Goal: Task Accomplishment & Management: Use online tool/utility

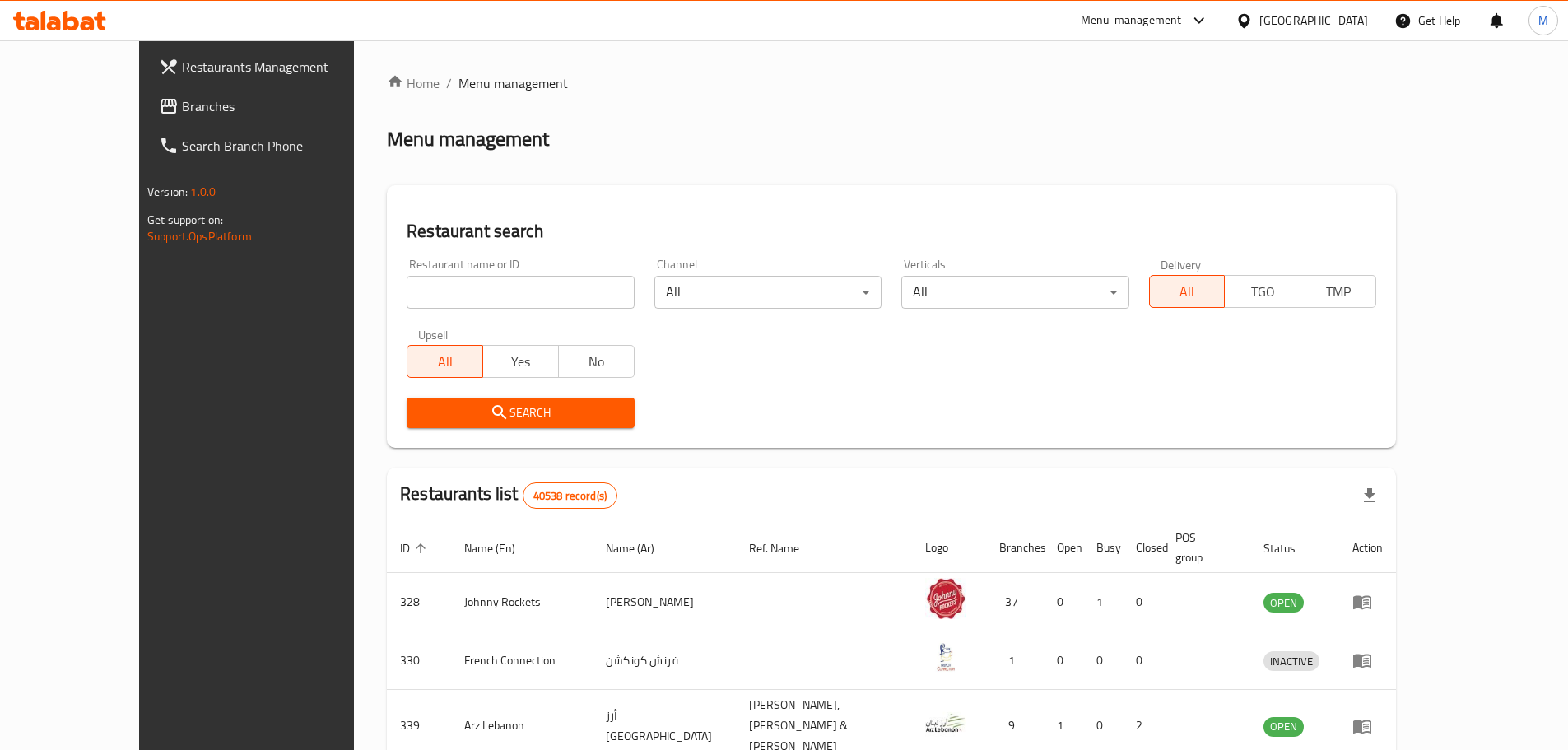
click at [407, 289] on input "search" at bounding box center [520, 292] width 227 height 33
paste input "COPA Açaí,"
click button "Search" at bounding box center [520, 412] width 227 height 30
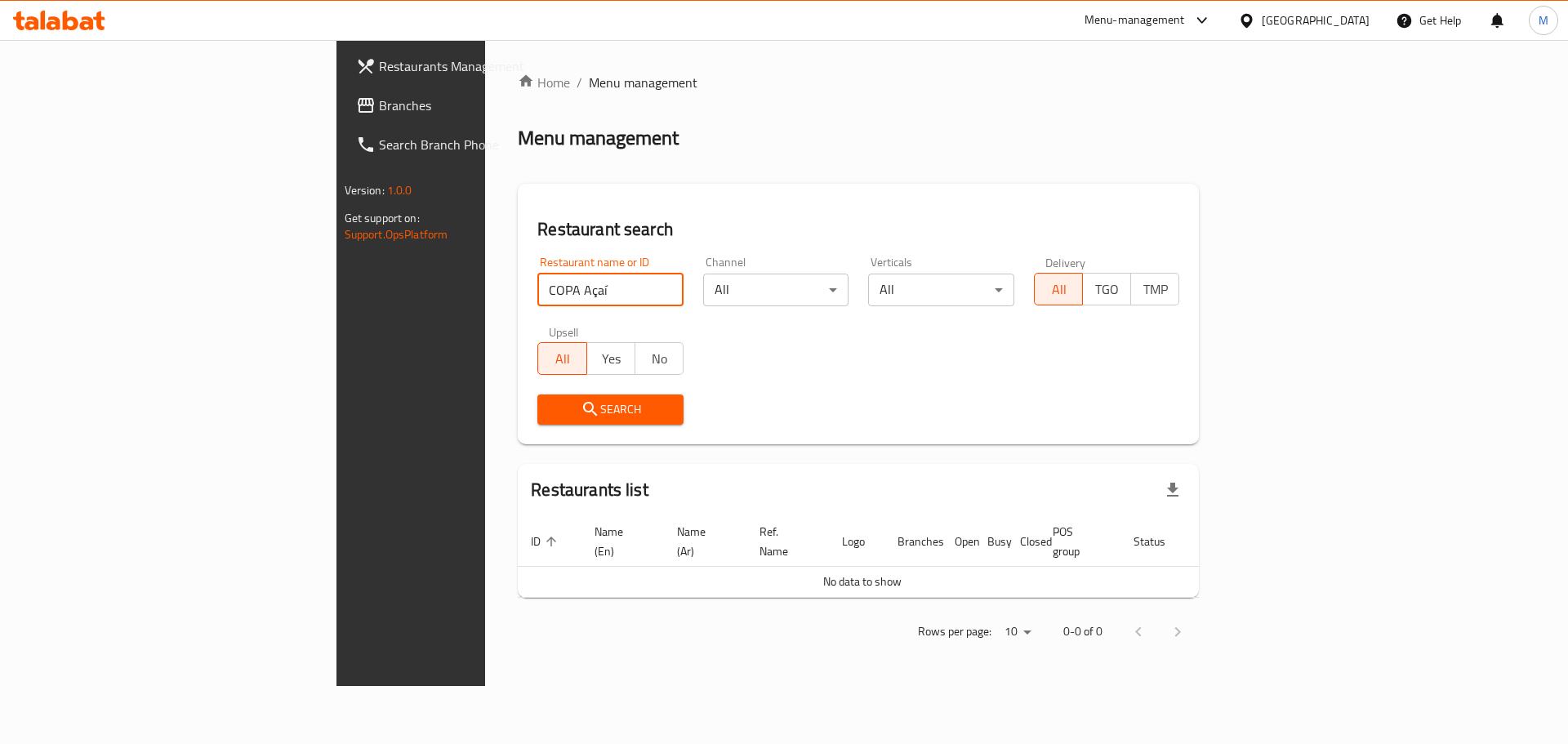
drag, startPoint x: 389, startPoint y: 282, endPoint x: 358, endPoint y: 280, distance: 31.1
click at [537, 280] on input "COPA Açaí" at bounding box center [610, 289] width 146 height 33
type input "COPA"
click button "Search" at bounding box center [610, 409] width 146 height 30
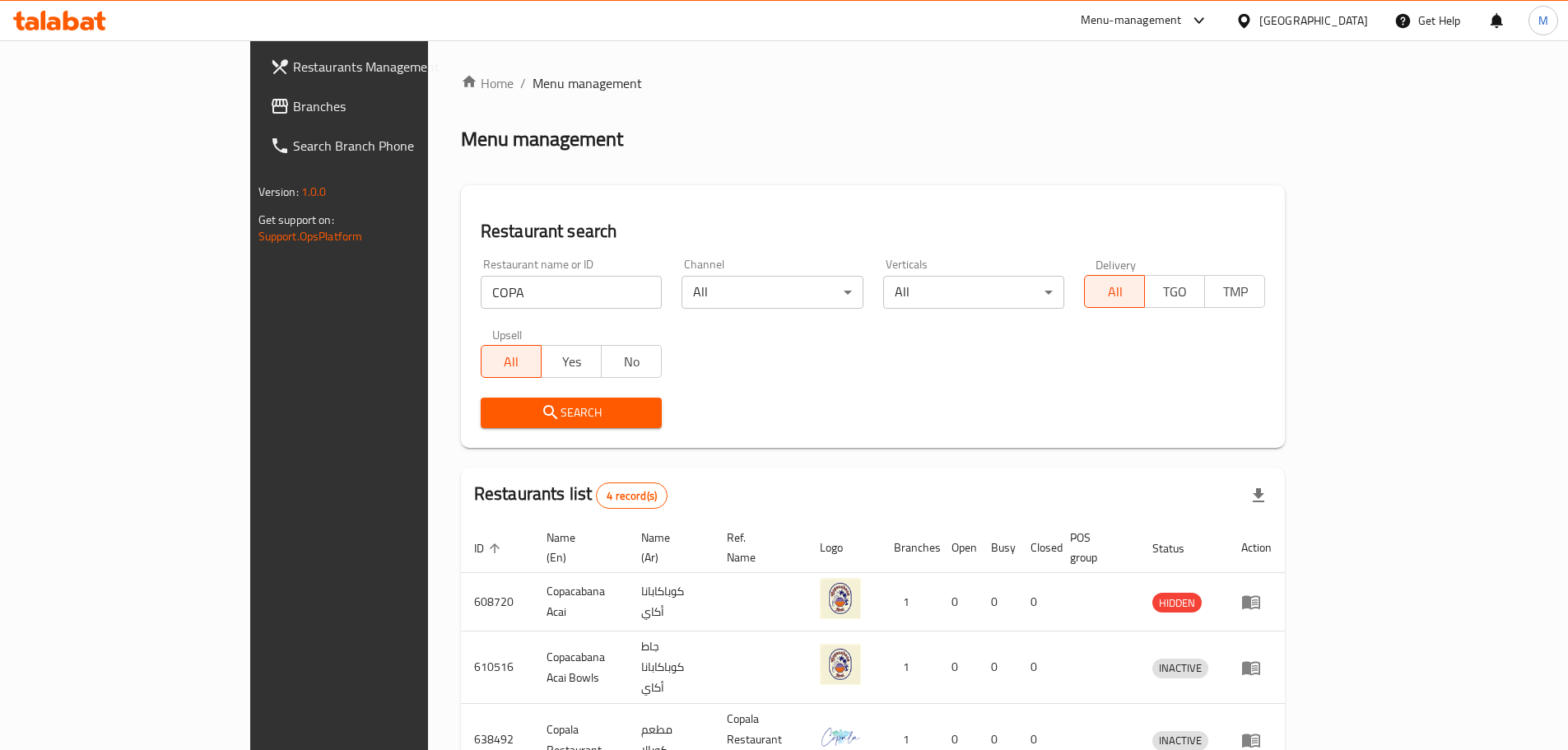
click at [857, 132] on div "Menu management" at bounding box center [873, 139] width 824 height 27
click at [853, 181] on div "Home / Menu management Menu management Restaurant search Restaurant name or ID …" at bounding box center [873, 482] width 824 height 817
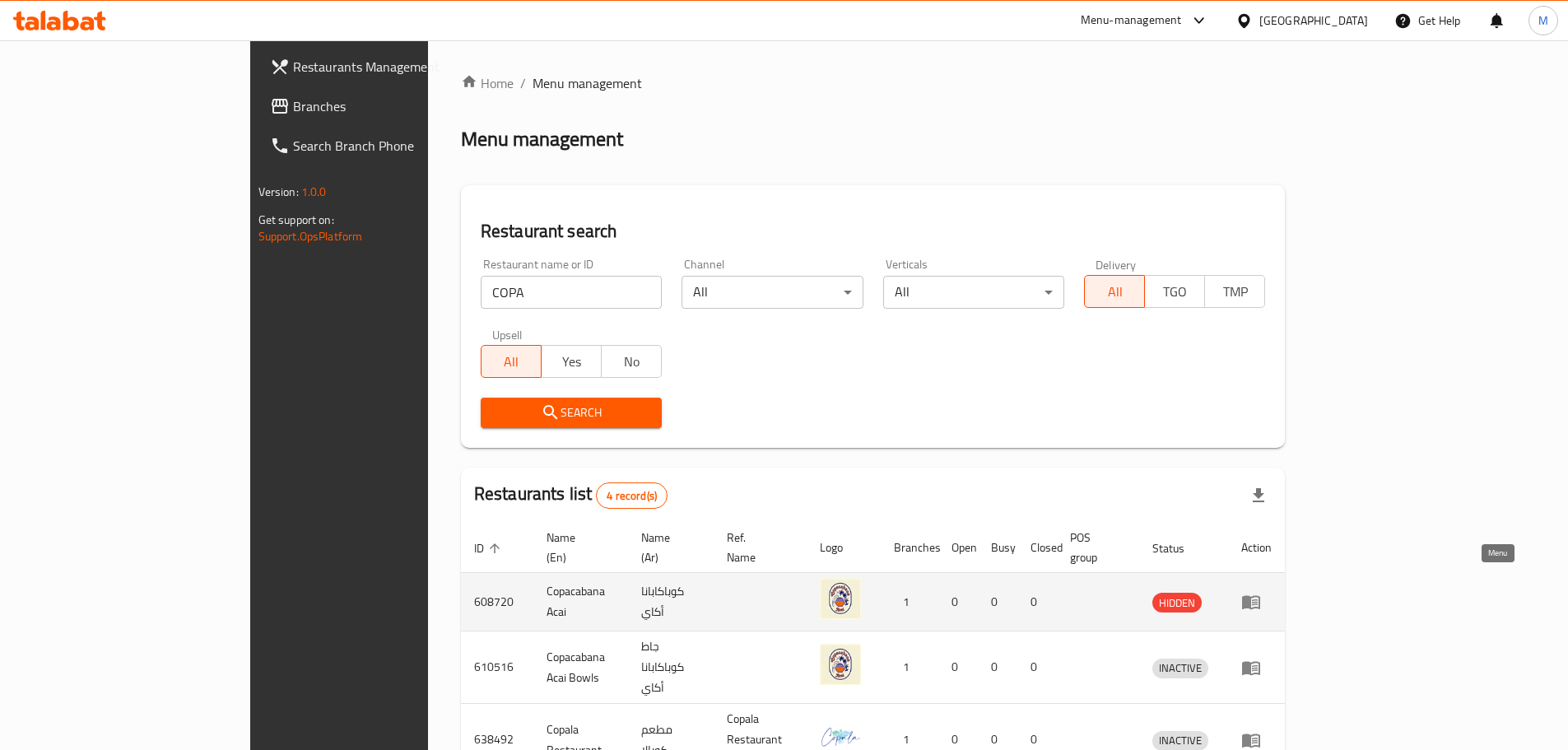
click at [1260, 592] on icon "enhanced table" at bounding box center [1251, 602] width 20 height 20
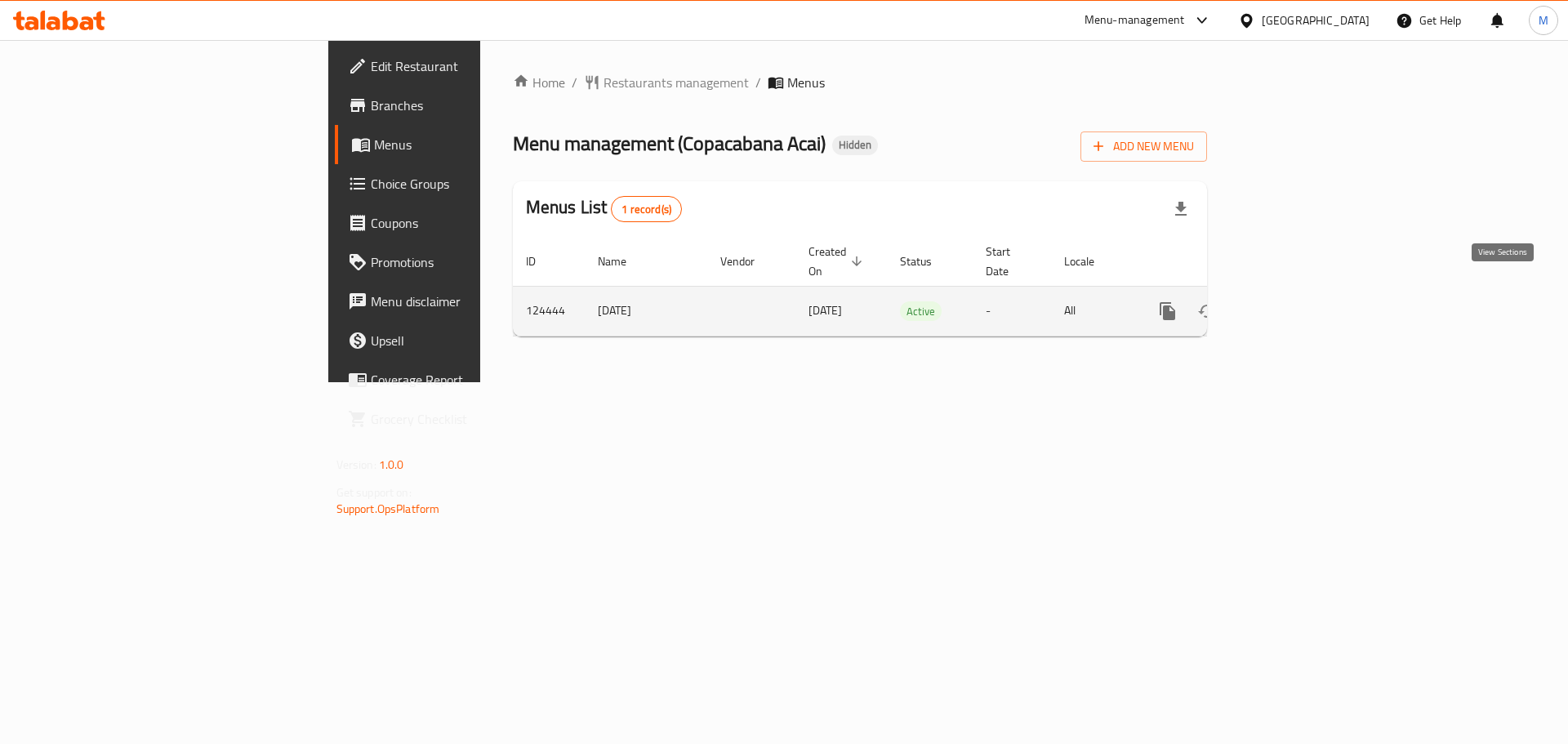
click at [1305, 291] on link "enhanced table" at bounding box center [1285, 310] width 40 height 40
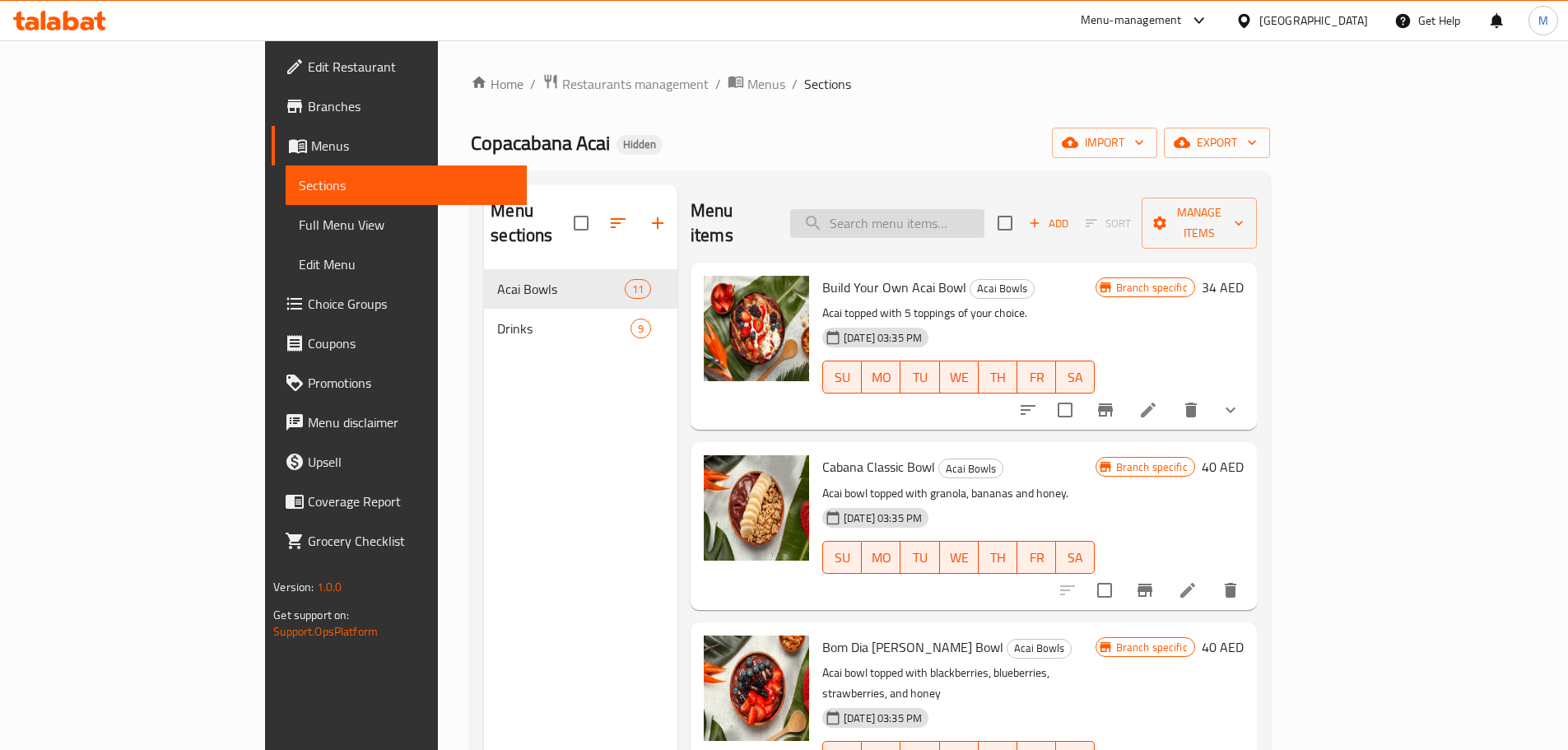
click at [894, 212] on input "search" at bounding box center [886, 223] width 194 height 28
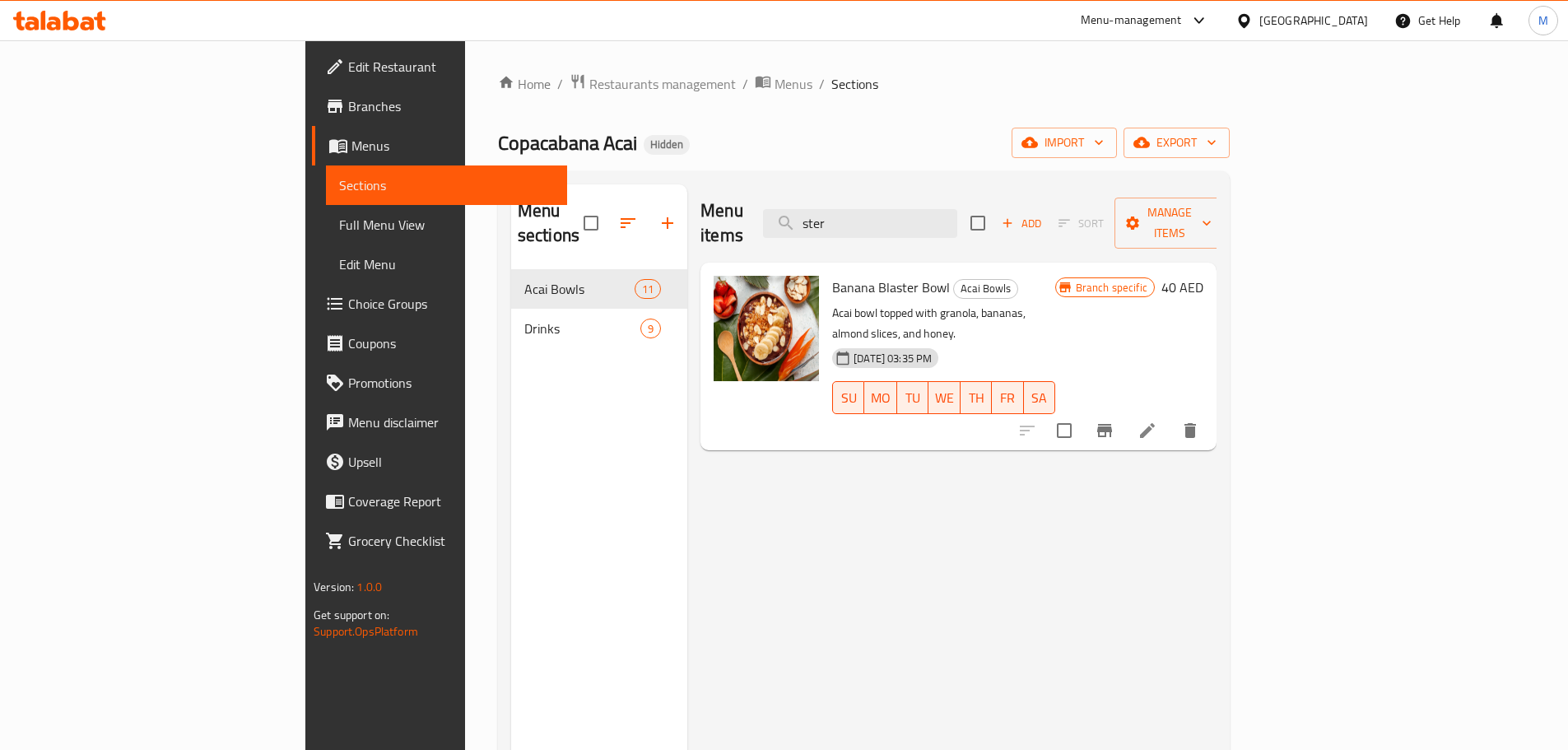
click at [967, 225] on div "Menu items ster Add Sort Manage items" at bounding box center [958, 223] width 516 height 78
click at [957, 213] on input "ster" at bounding box center [860, 223] width 194 height 28
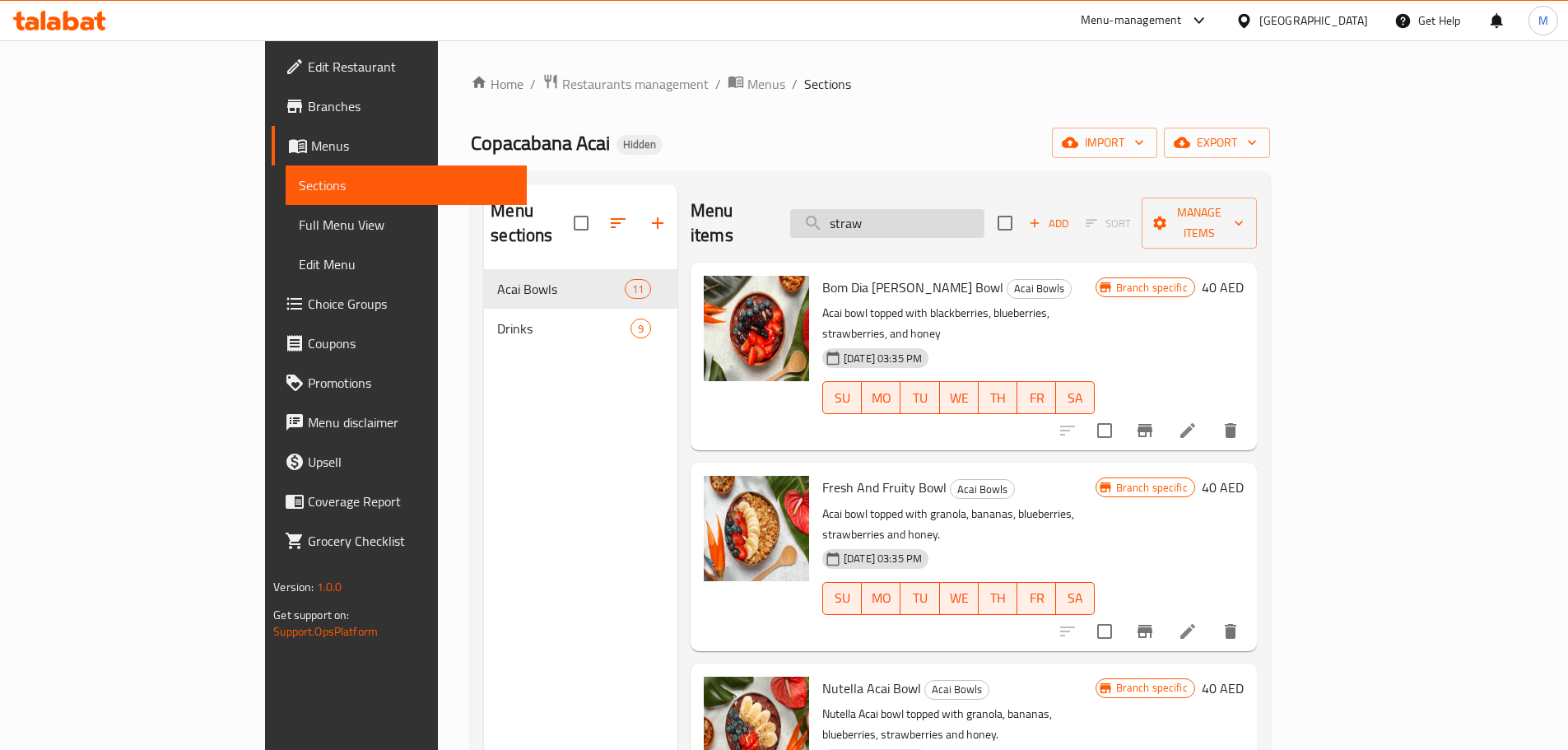
type input "straw"
drag, startPoint x: 987, startPoint y: 209, endPoint x: 782, endPoint y: 223, distance: 205.5
click at [782, 223] on div "Menu items straw Add Sort Manage items" at bounding box center [973, 223] width 566 height 78
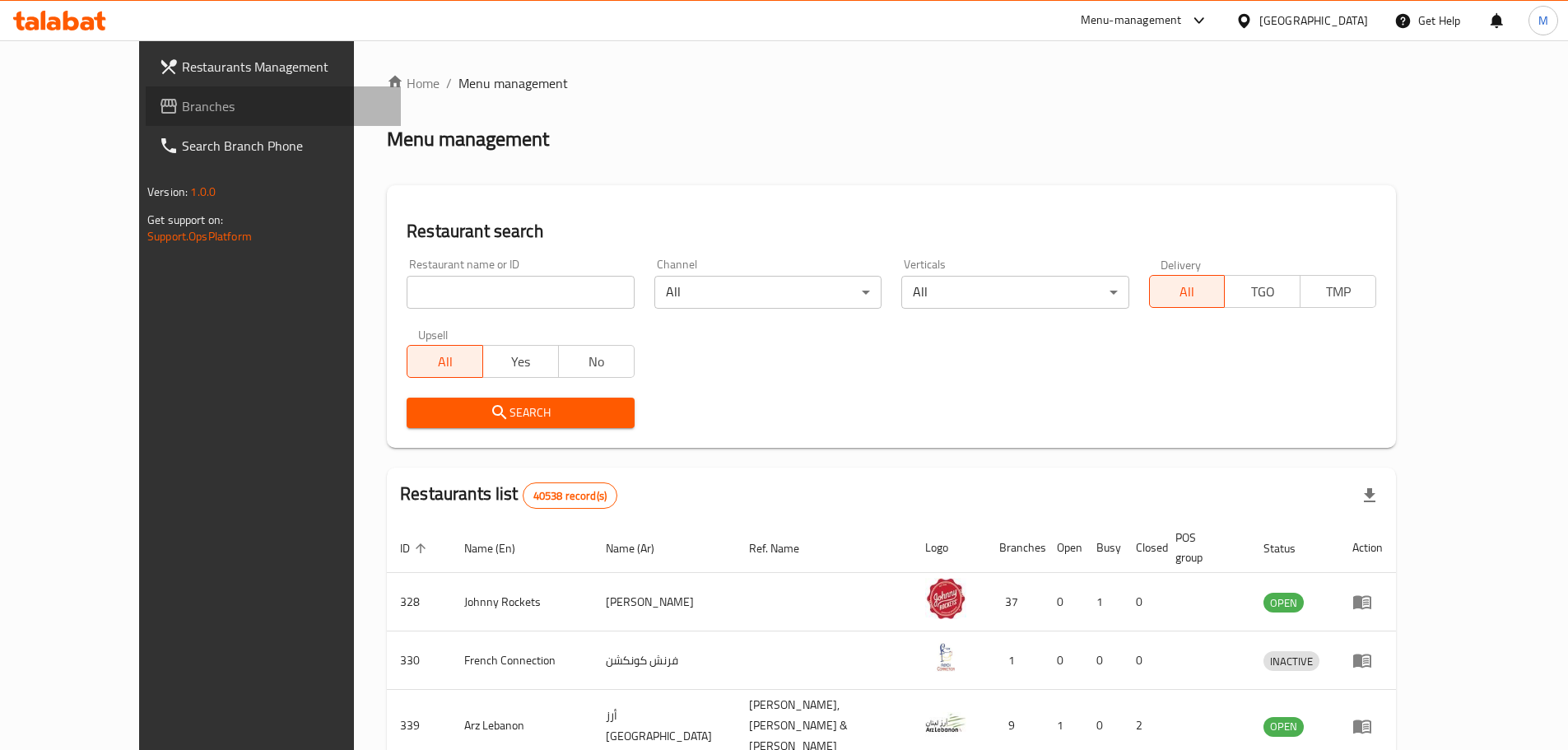
click at [182, 98] on span "Branches" at bounding box center [285, 106] width 206 height 20
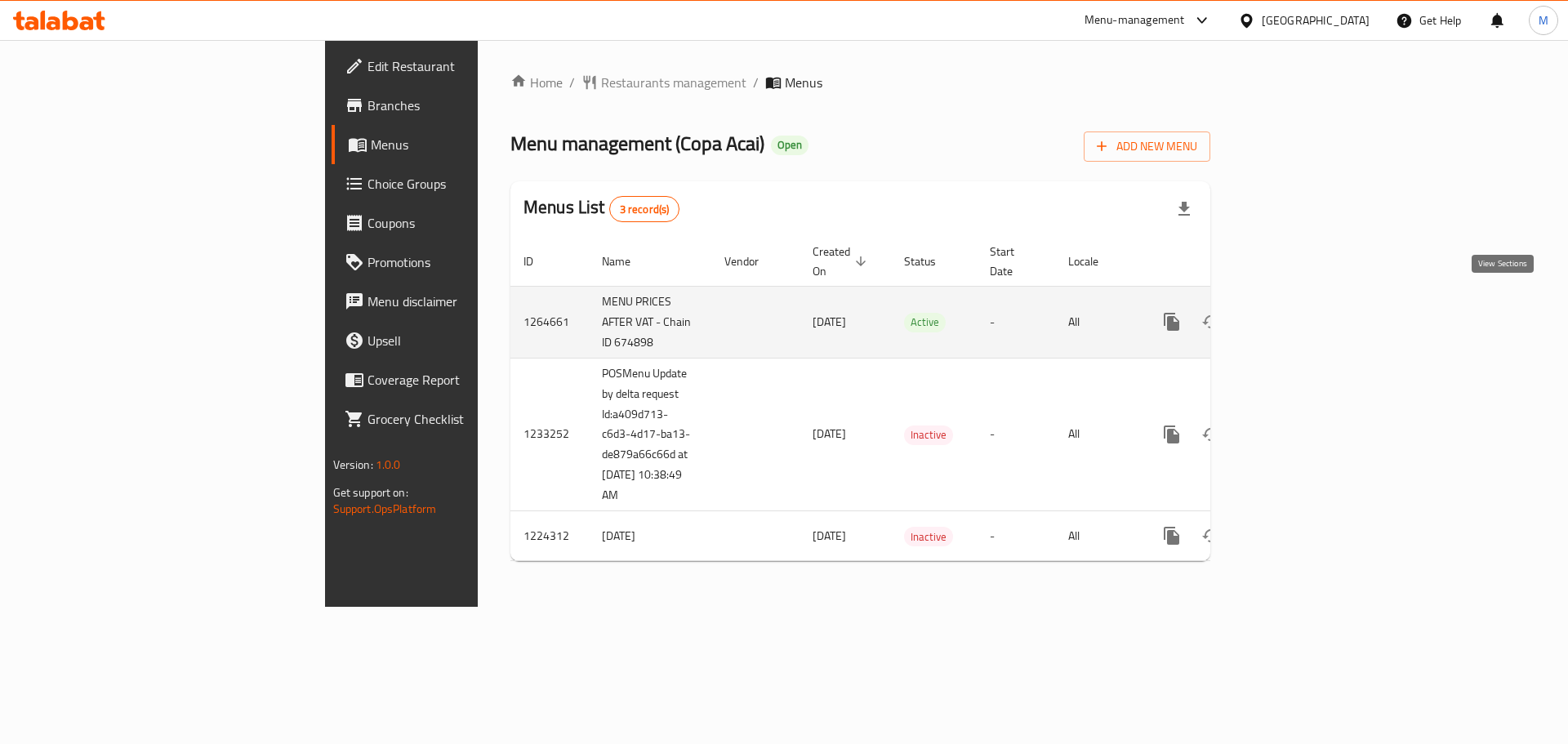
click at [1296, 314] on icon "enhanced table" at bounding box center [1289, 321] width 15 height 15
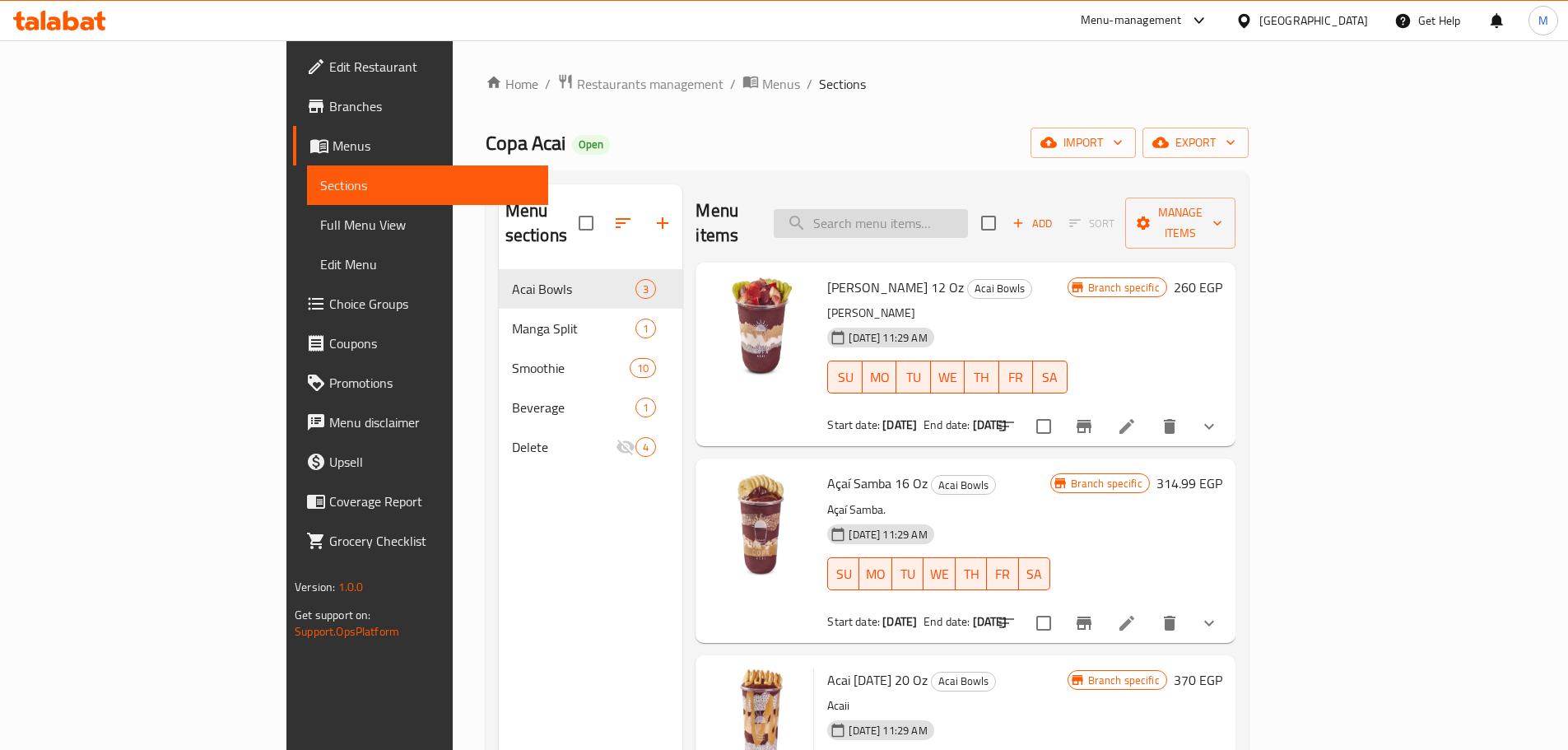
click at [968, 215] on input "search" at bounding box center [870, 223] width 194 height 28
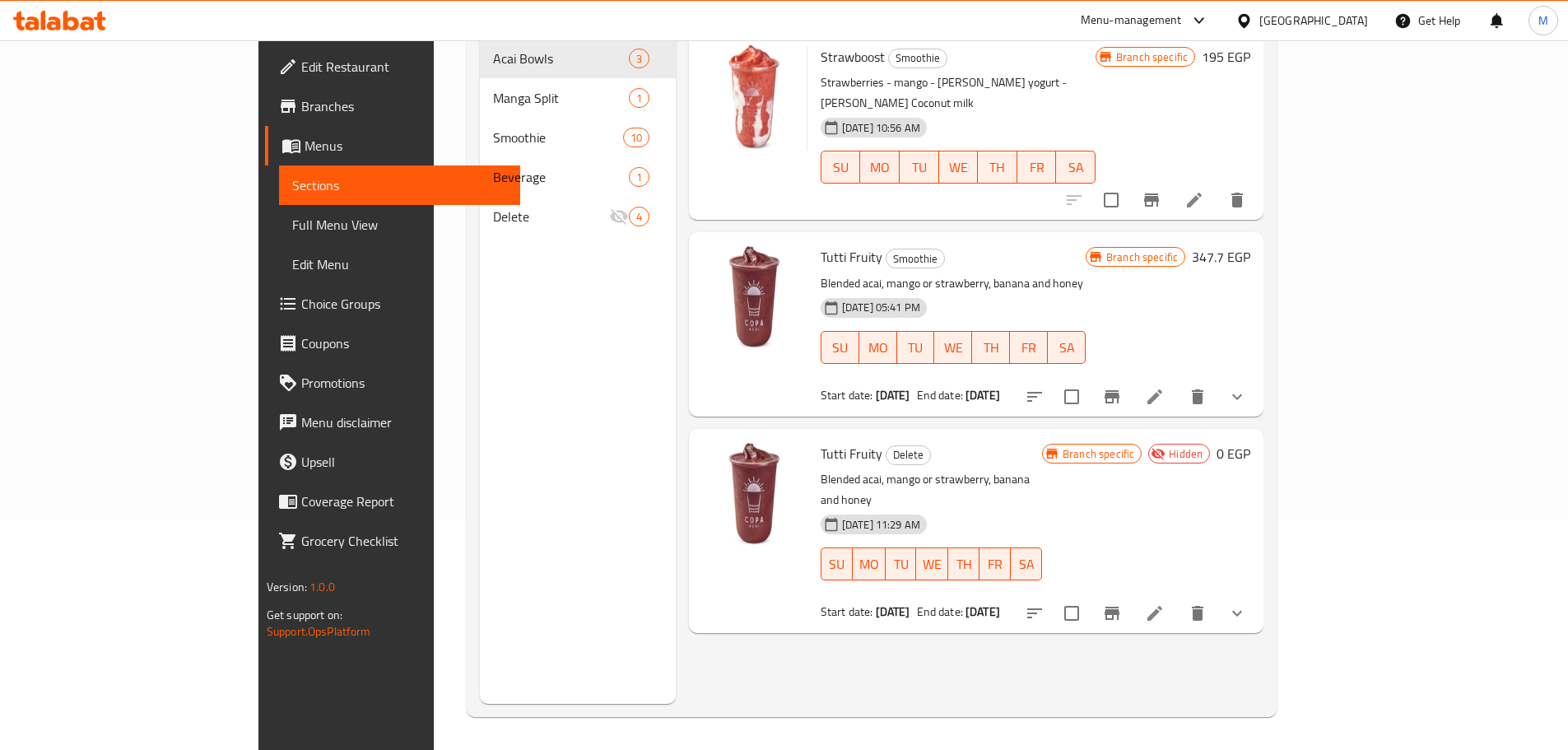
scroll to position [148, 0]
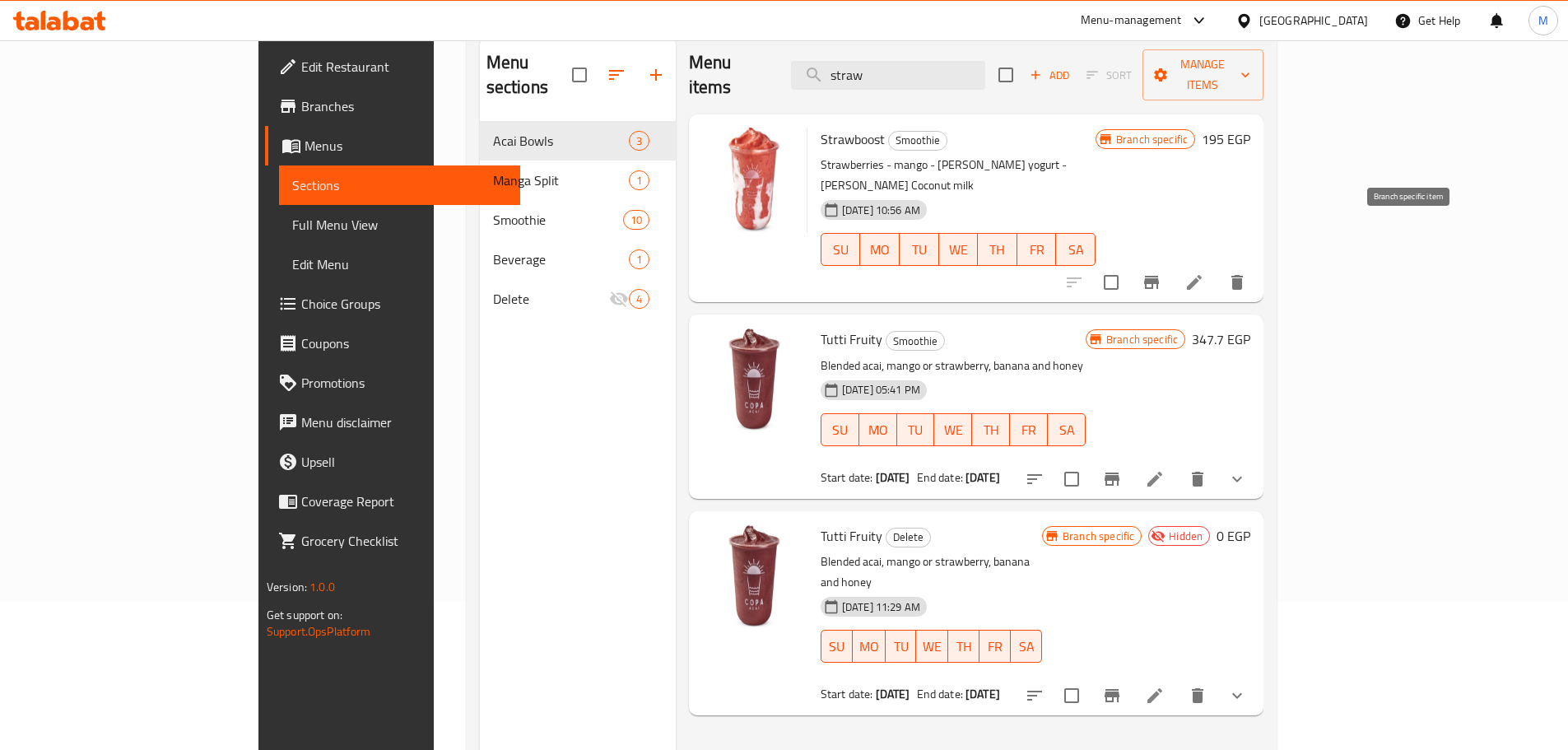
type input "straw"
click at [1161, 272] on icon "Branch-specific-item" at bounding box center [1151, 282] width 20 height 20
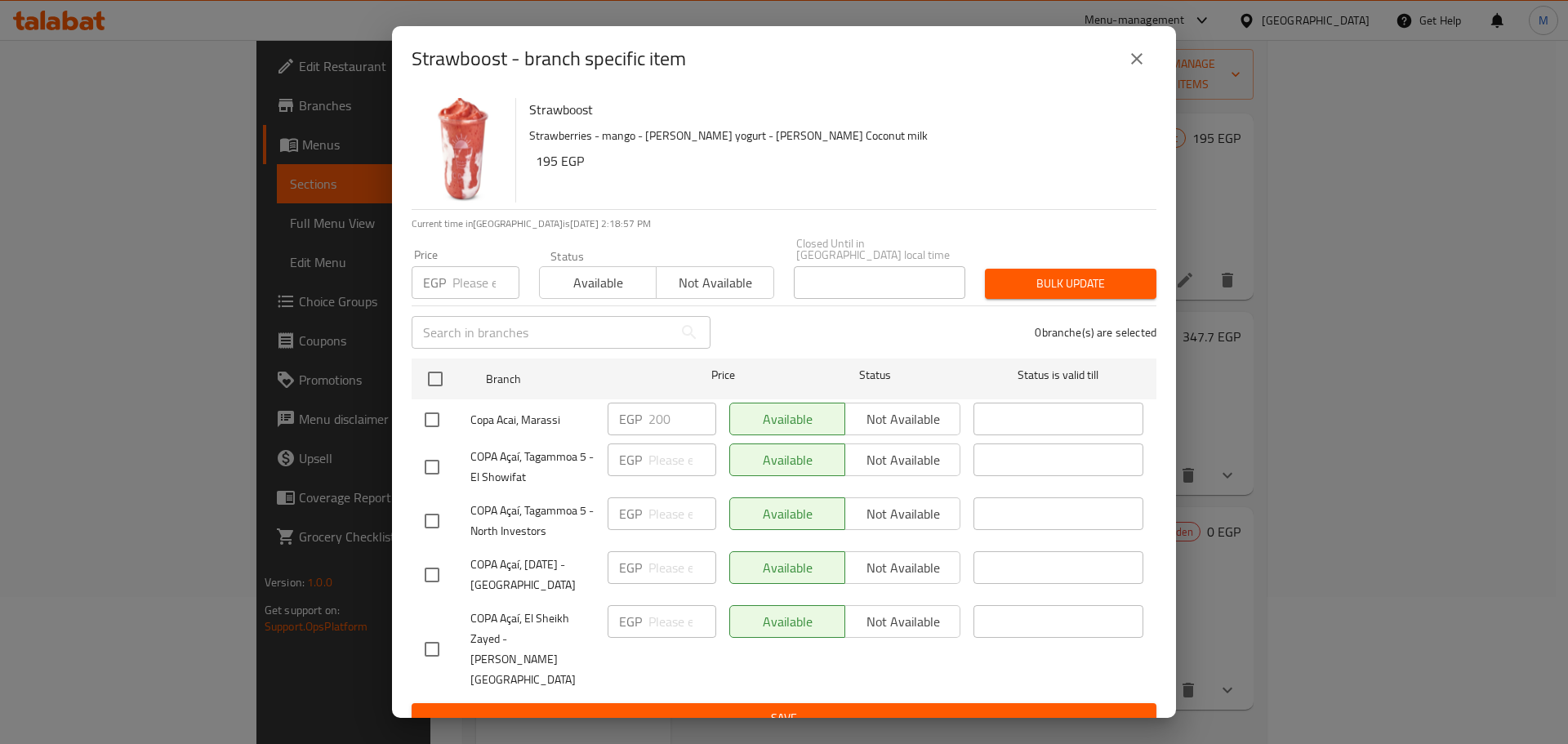
click at [560, 120] on h6 "Strawboost" at bounding box center [836, 109] width 614 height 23
click at [559, 120] on h6 "Strawboost" at bounding box center [836, 109] width 614 height 23
copy h6 "Strawboost"
click at [1143, 69] on icon "close" at bounding box center [1136, 59] width 19 height 19
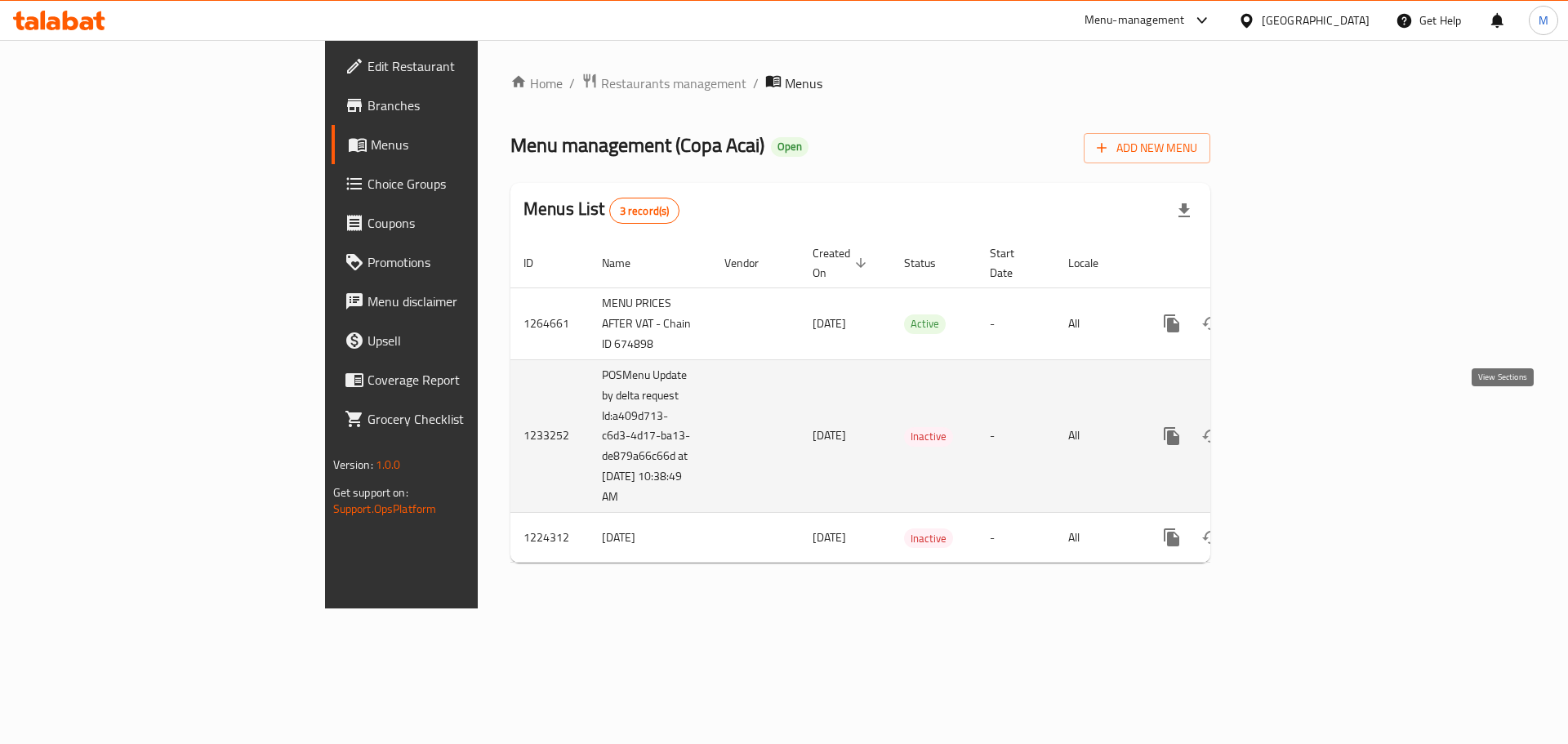
click at [1299, 427] on icon "enhanced table" at bounding box center [1289, 436] width 19 height 19
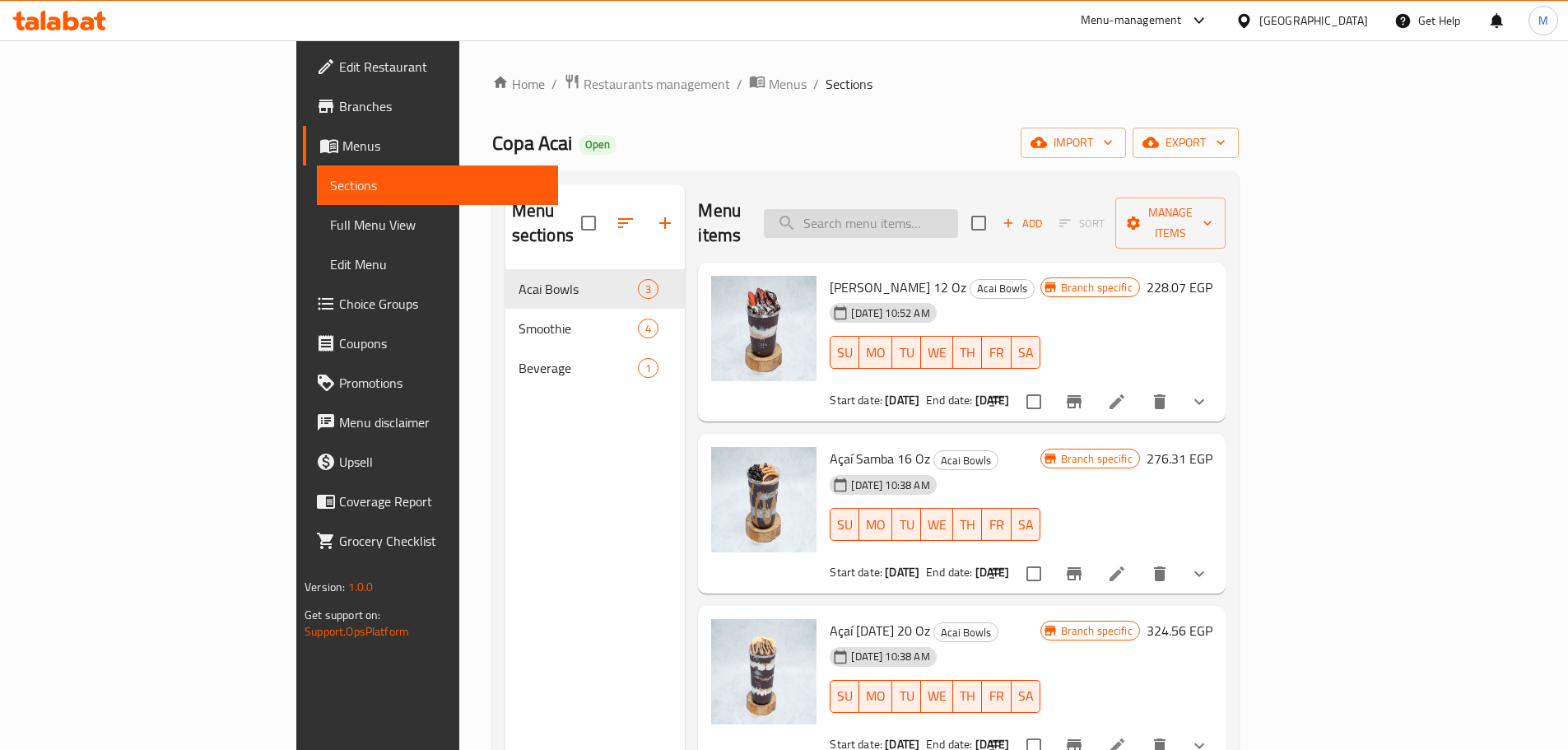
click at [937, 212] on input "search" at bounding box center [861, 223] width 194 height 28
paste input "Strawboost"
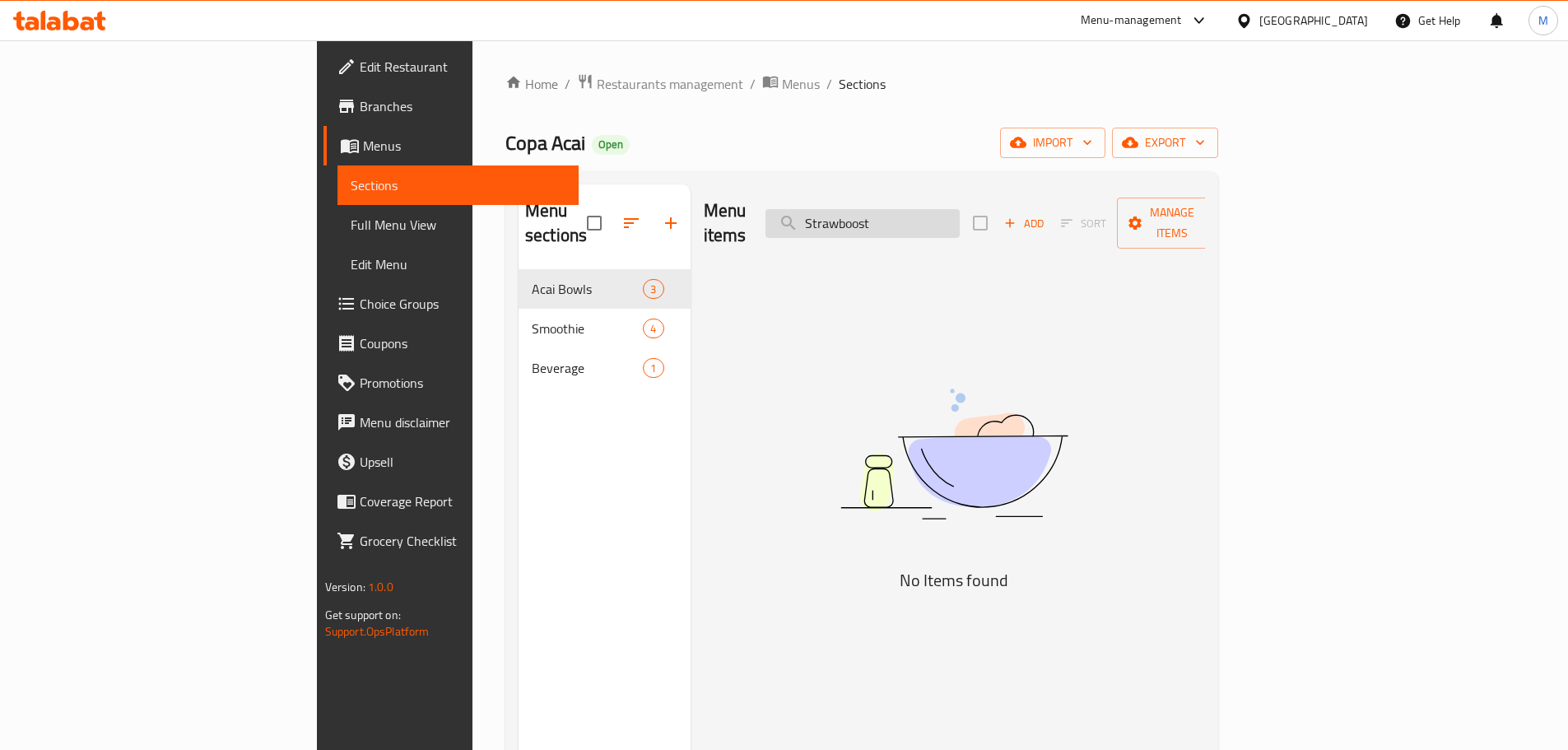
drag, startPoint x: 938, startPoint y: 215, endPoint x: 950, endPoint y: 219, distance: 12.6
click at [950, 219] on input "Strawboost" at bounding box center [862, 223] width 194 height 28
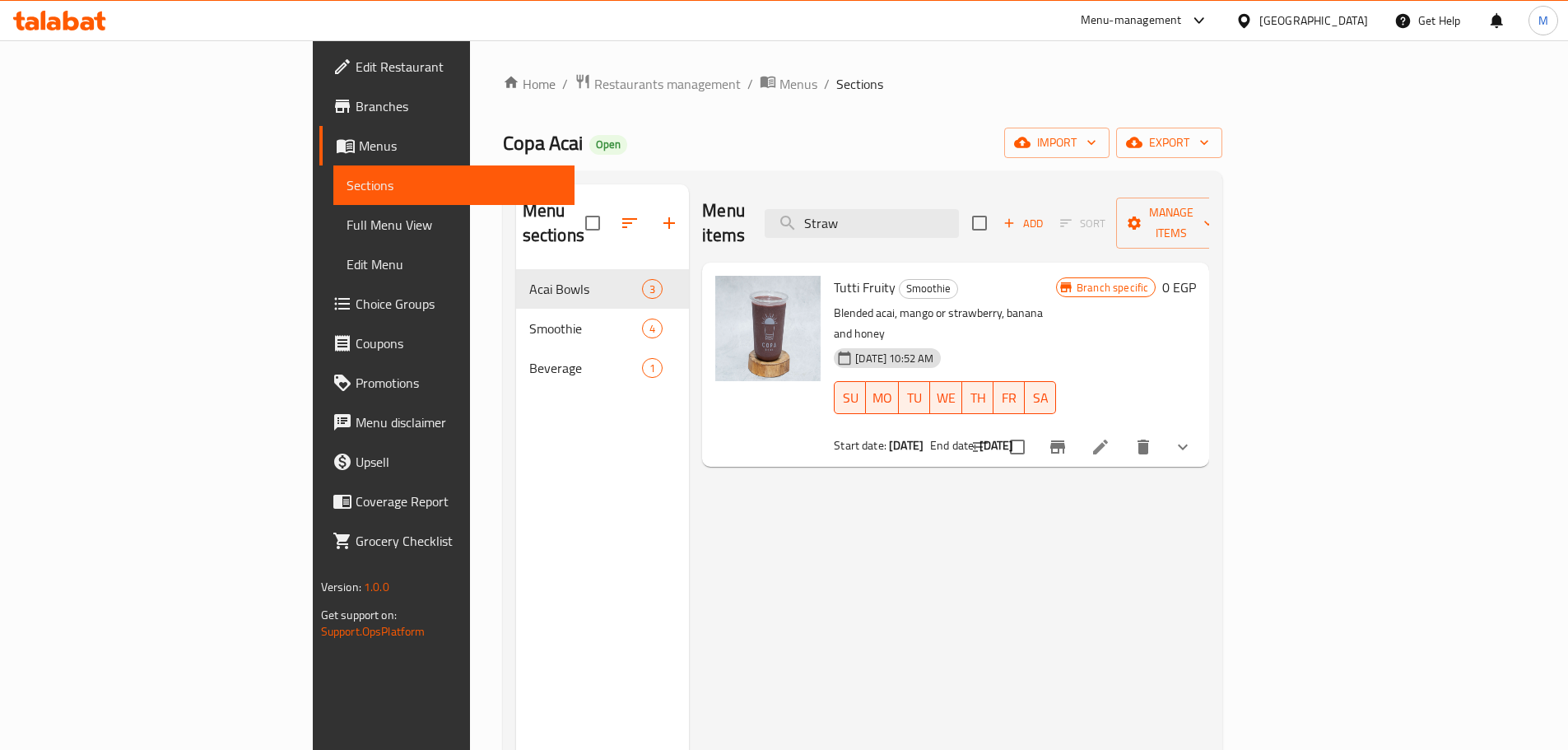
type input "Straw"
click at [1192, 437] on icon "show more" at bounding box center [1182, 447] width 20 height 20
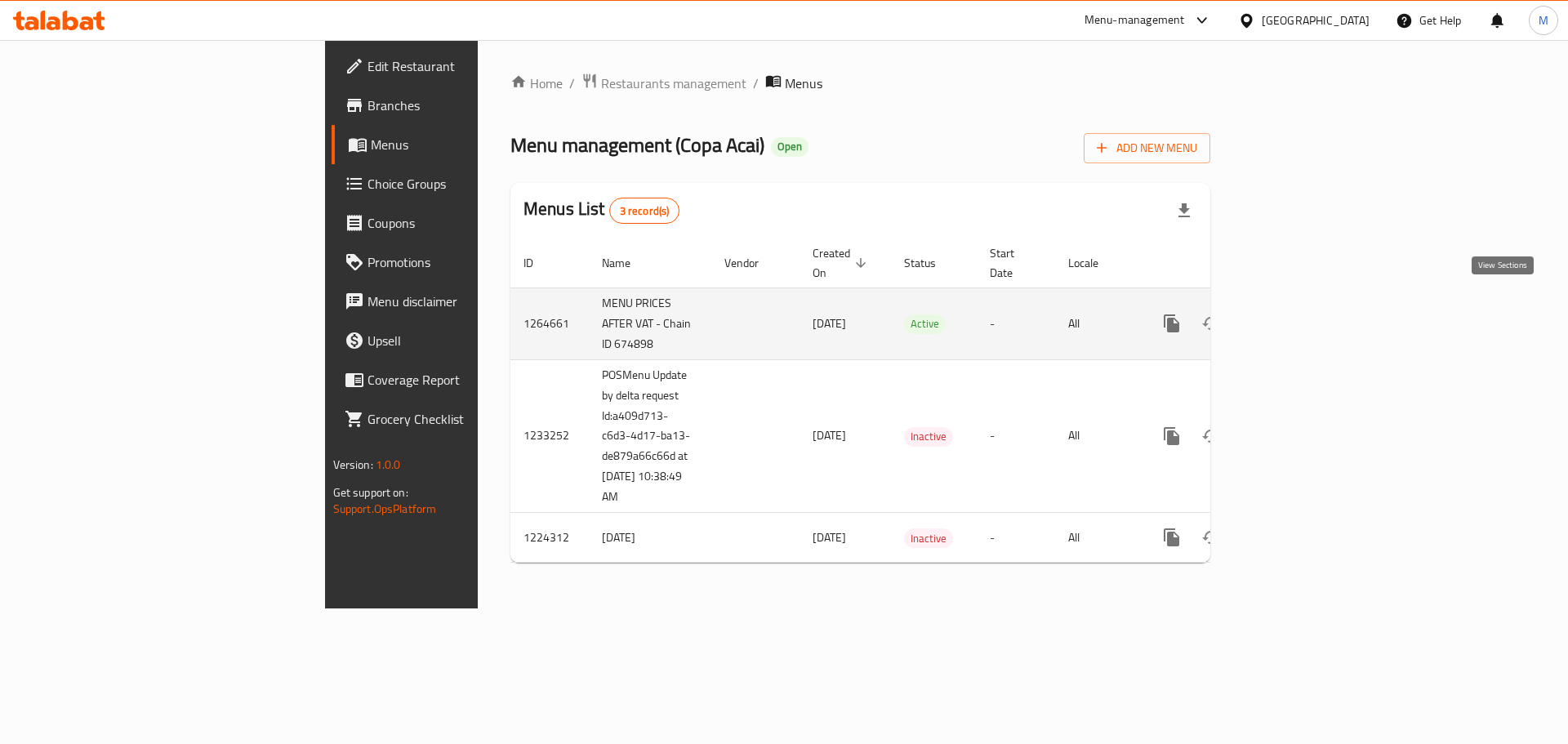
click at [1299, 314] on icon "enhanced table" at bounding box center [1289, 324] width 19 height 19
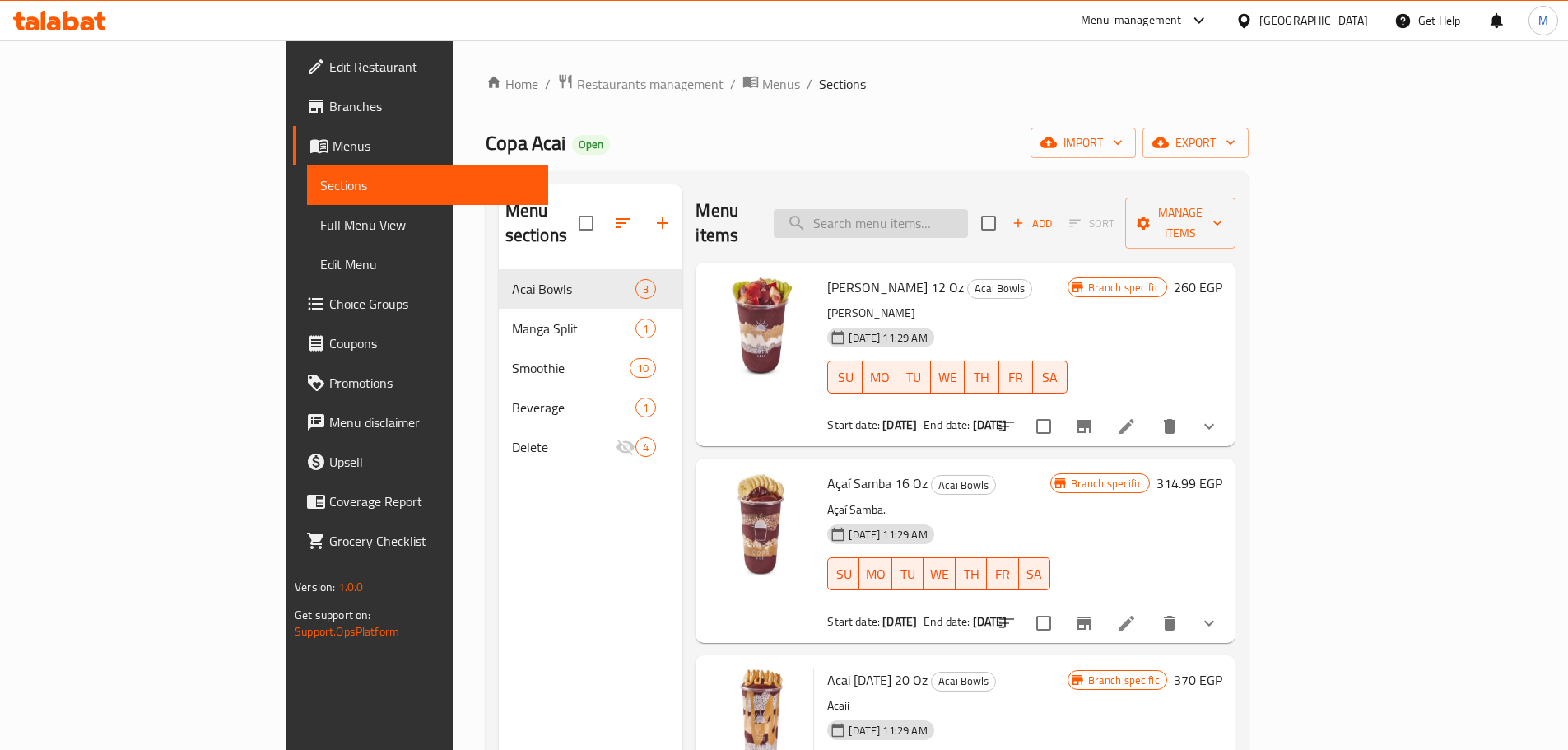
click at [911, 219] on input "search" at bounding box center [870, 223] width 194 height 28
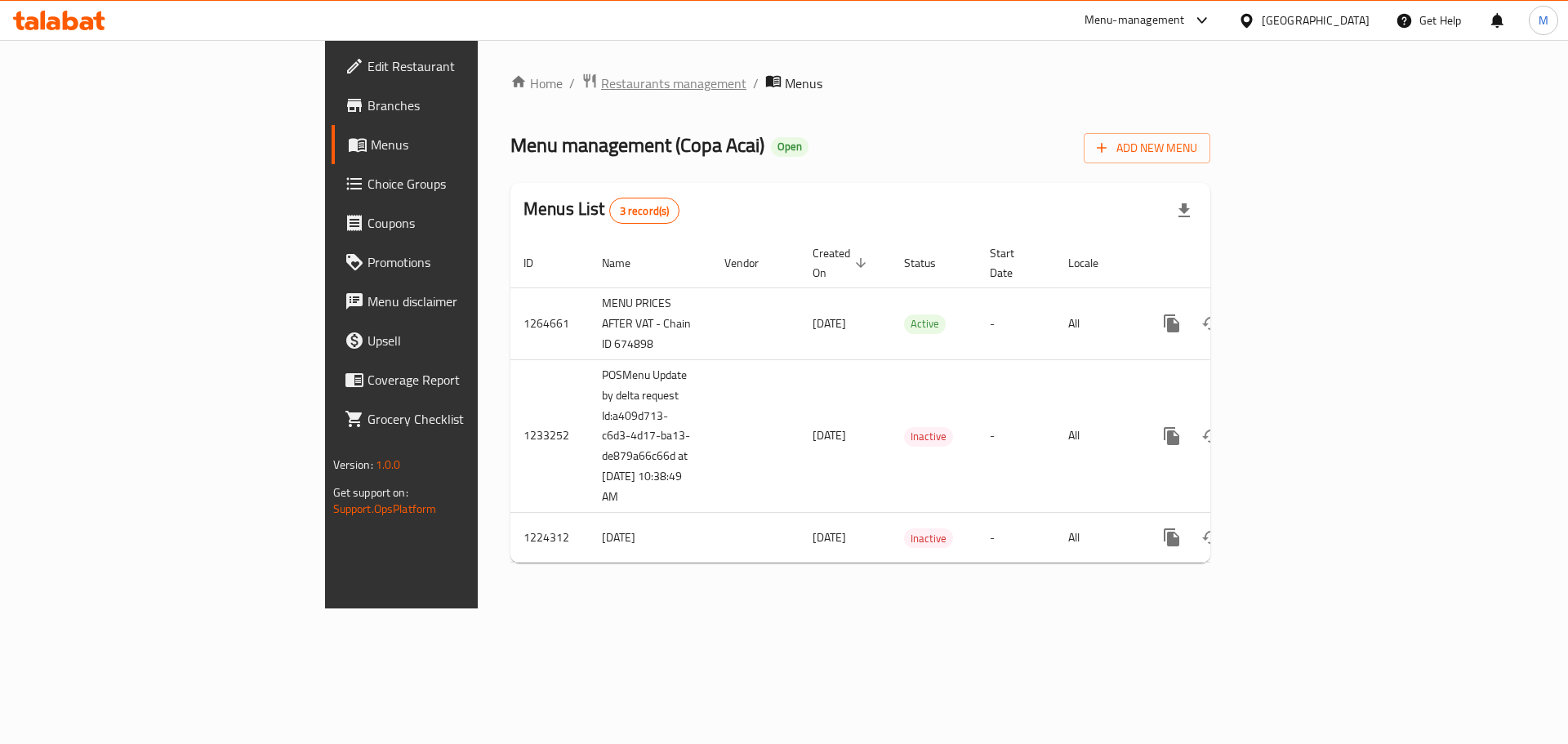
click at [601, 84] on span "Restaurants management" at bounding box center [673, 84] width 145 height 19
